Goal: Find contact information: Find contact information

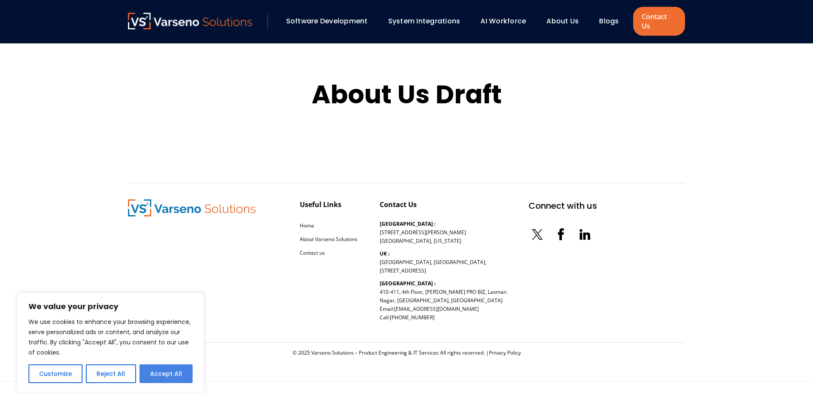
click at [149, 369] on button "Accept All" at bounding box center [166, 374] width 53 height 19
checkbox input "true"
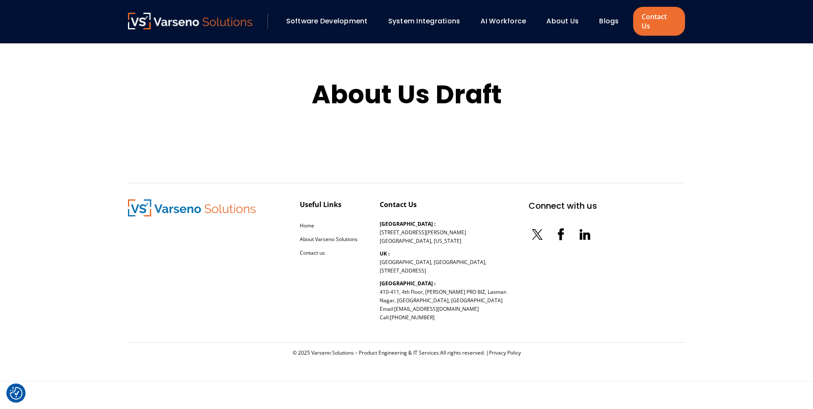
drag, startPoint x: 498, startPoint y: 292, endPoint x: 382, endPoint y: 284, distance: 115.6
click at [382, 284] on div "Useful Links Home About Varseno Solutions Contact us Contact Us [GEOGRAPHIC_DAT…" at bounding box center [362, 263] width 469 height 127
click at [382, 282] on p "[GEOGRAPHIC_DATA] : [STREET_ADDRESS][PERSON_NAME] Email: [EMAIL_ADDRESS][DOMAIN…" at bounding box center [443, 300] width 127 height 43
drag, startPoint x: 378, startPoint y: 281, endPoint x: 493, endPoint y: 295, distance: 116.1
click at [493, 295] on div "Useful Links Home About Varseno Solutions Contact us Contact Us [GEOGRAPHIC_DAT…" at bounding box center [362, 263] width 469 height 127
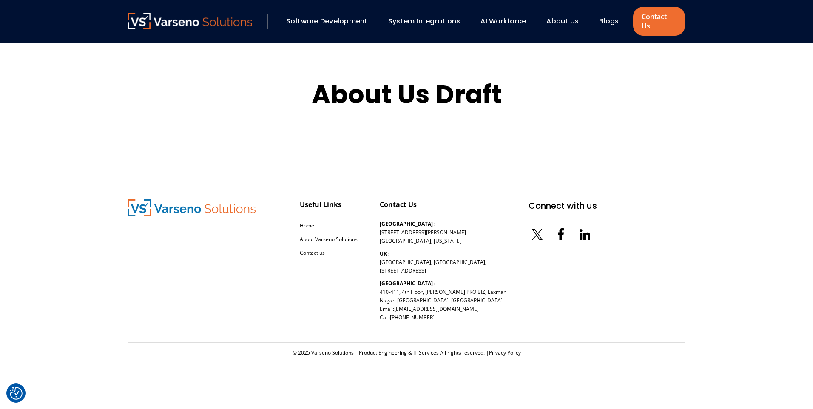
drag, startPoint x: 493, startPoint y: 295, endPoint x: 479, endPoint y: 291, distance: 15.4
